Goal: Find specific page/section: Find specific page/section

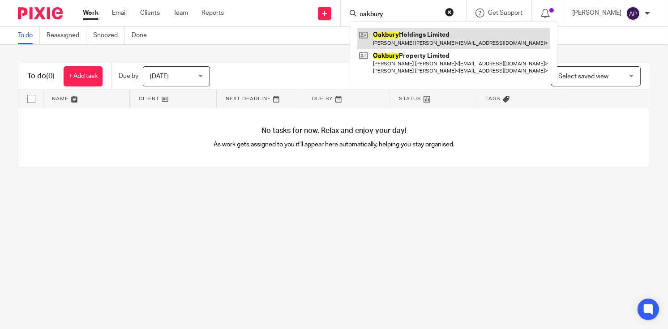
type input "oakbury"
click at [442, 37] on link at bounding box center [453, 38] width 193 height 21
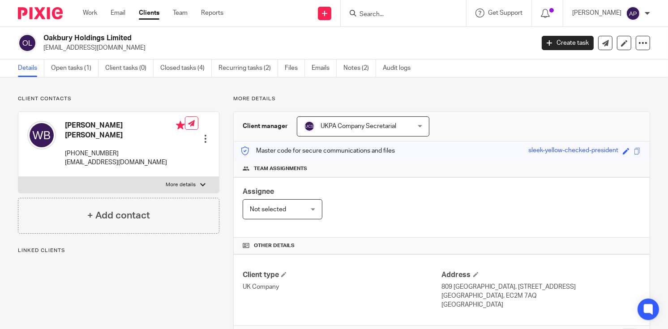
drag, startPoint x: 0, startPoint y: 0, endPoint x: 148, endPoint y: 38, distance: 152.8
click at [148, 38] on h2 "Oakbury Holdings Limited" at bounding box center [236, 38] width 387 height 9
copy h2 "Oakbury Holdings Limited"
drag, startPoint x: 65, startPoint y: 123, endPoint x: 132, endPoint y: 127, distance: 67.6
click at [132, 127] on h4 "[PERSON_NAME] [PERSON_NAME]" at bounding box center [125, 130] width 120 height 19
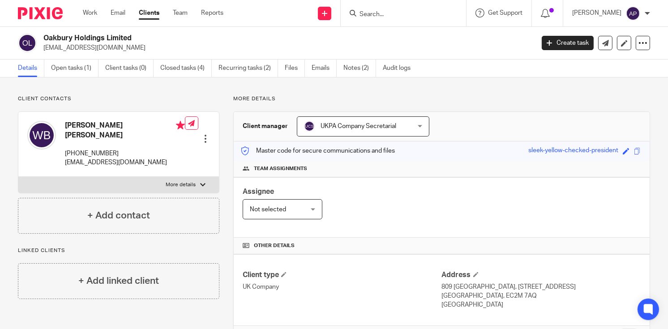
copy h4 "[PERSON_NAME] [PERSON_NAME]"
